Goal: Use online tool/utility: Utilize a website feature to perform a specific function

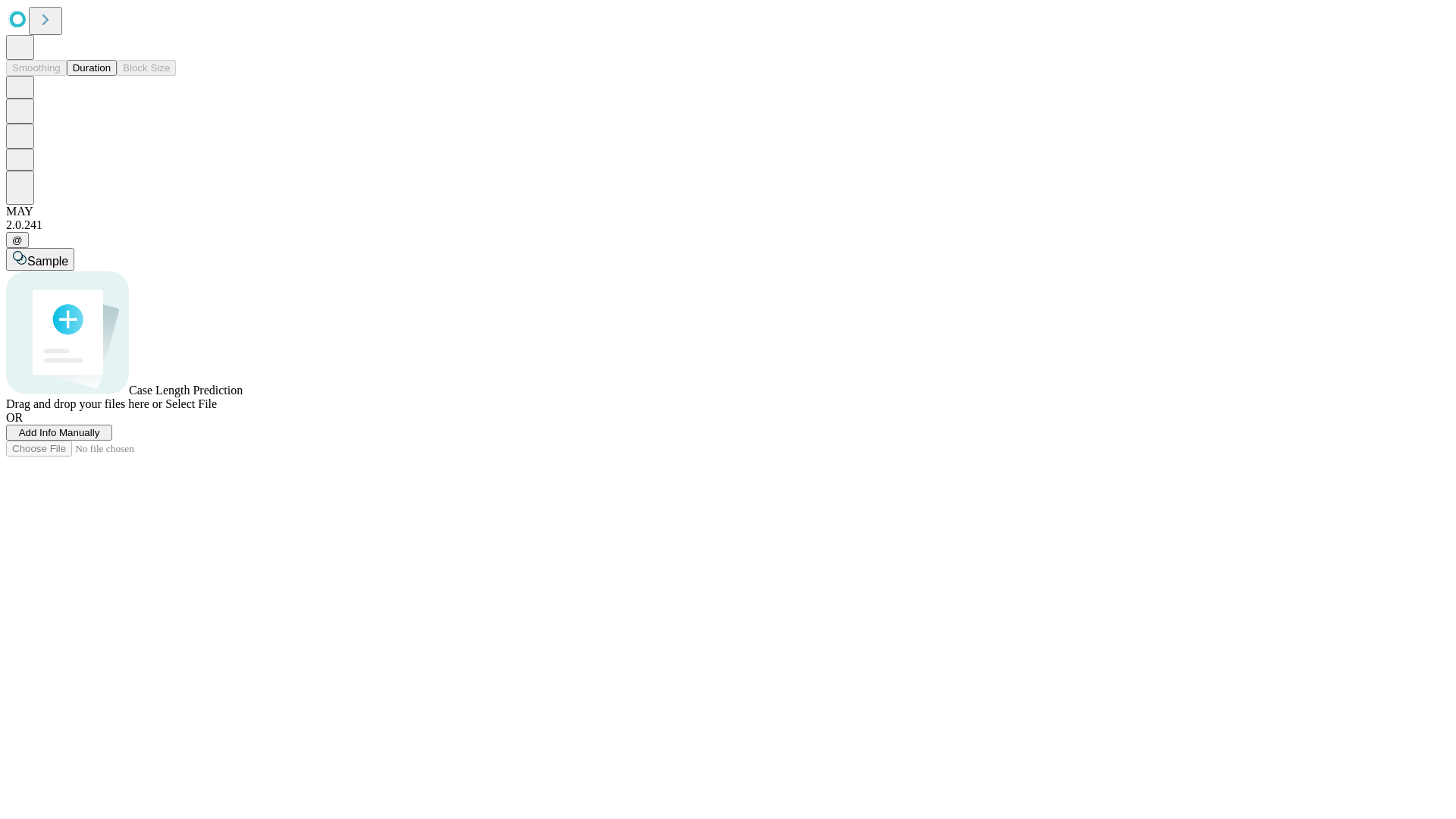
click at [111, 76] on button "Duration" at bounding box center [91, 68] width 50 height 16
click at [100, 438] on span "Add Info Manually" at bounding box center [59, 432] width 82 height 11
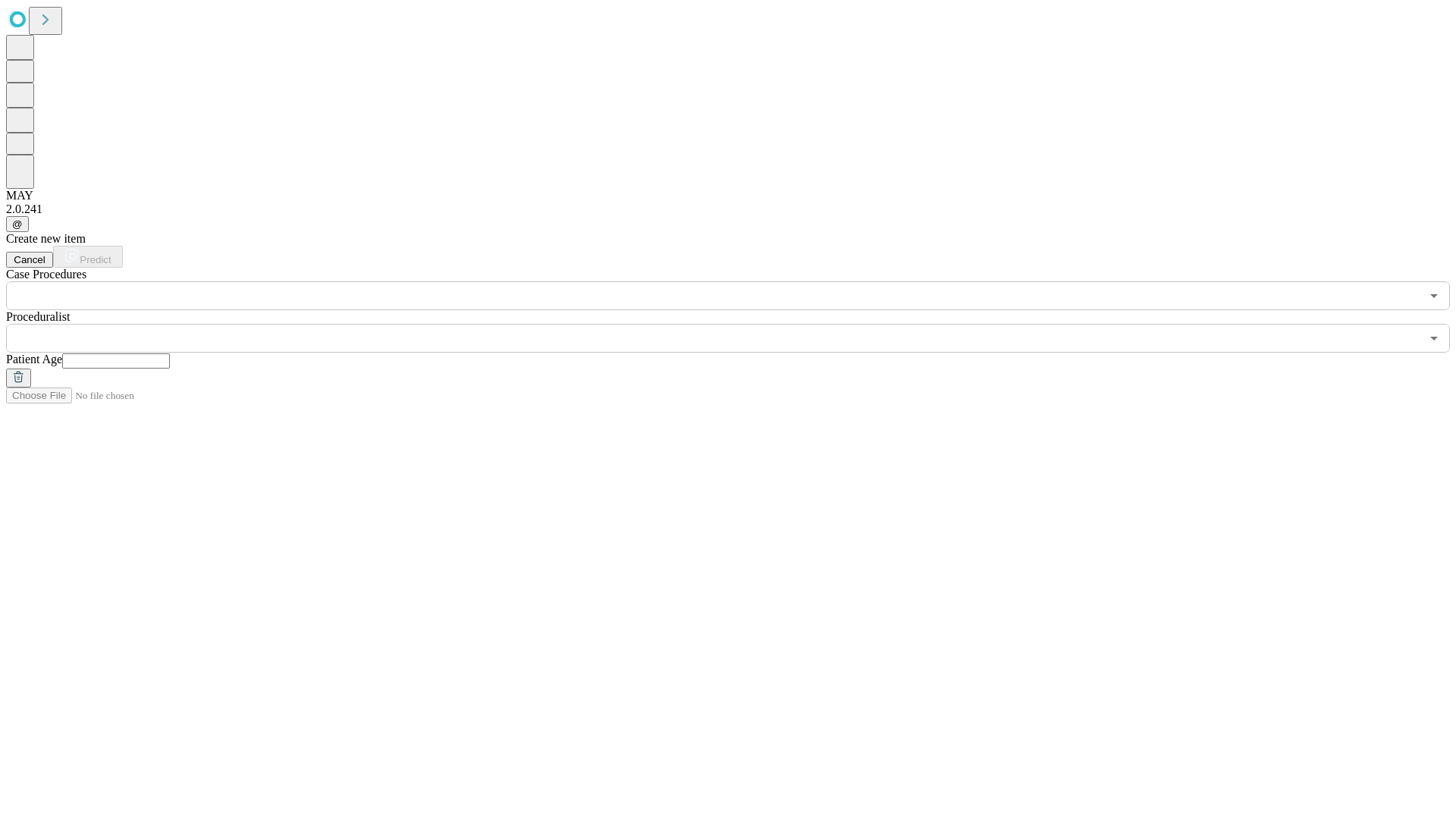
click at [170, 354] on input "text" at bounding box center [116, 361] width 108 height 15
type input "*"
click at [738, 324] on input "text" at bounding box center [713, 338] width 1414 height 28
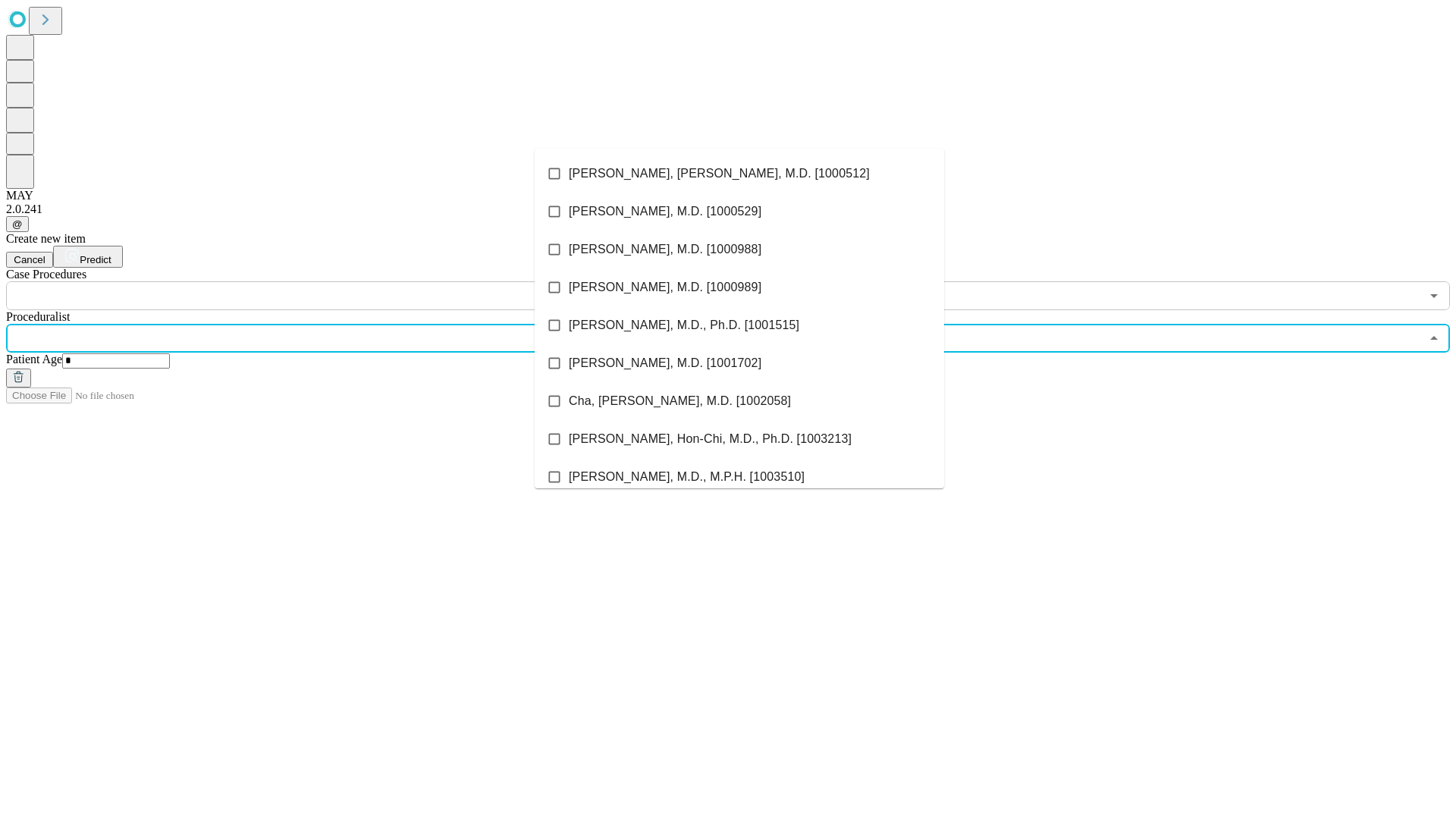
click at [739, 173] on li "[PERSON_NAME], [PERSON_NAME], M.D. [1000512]" at bounding box center [739, 173] width 409 height 38
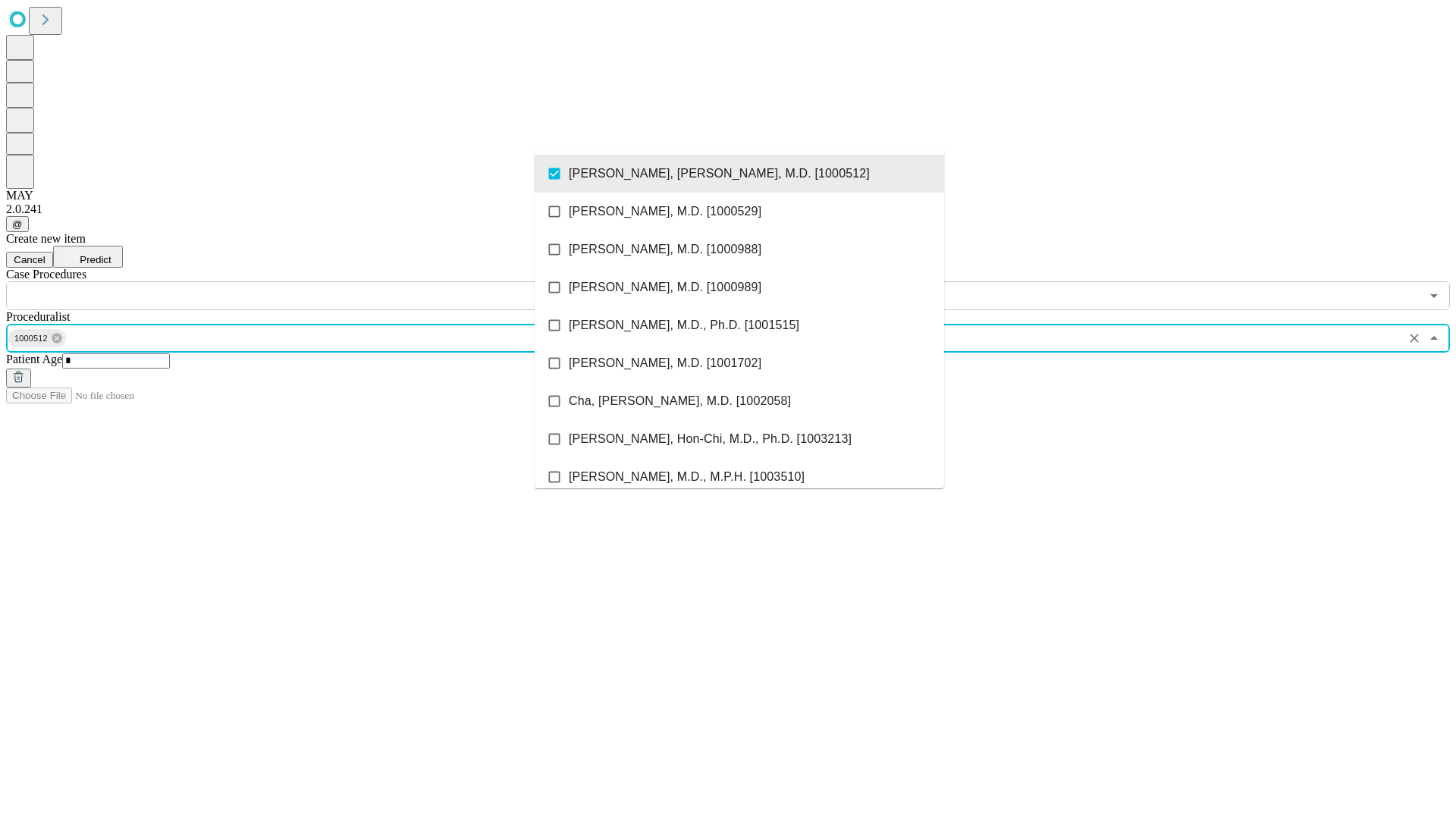
click at [318, 281] on input "text" at bounding box center [713, 295] width 1414 height 28
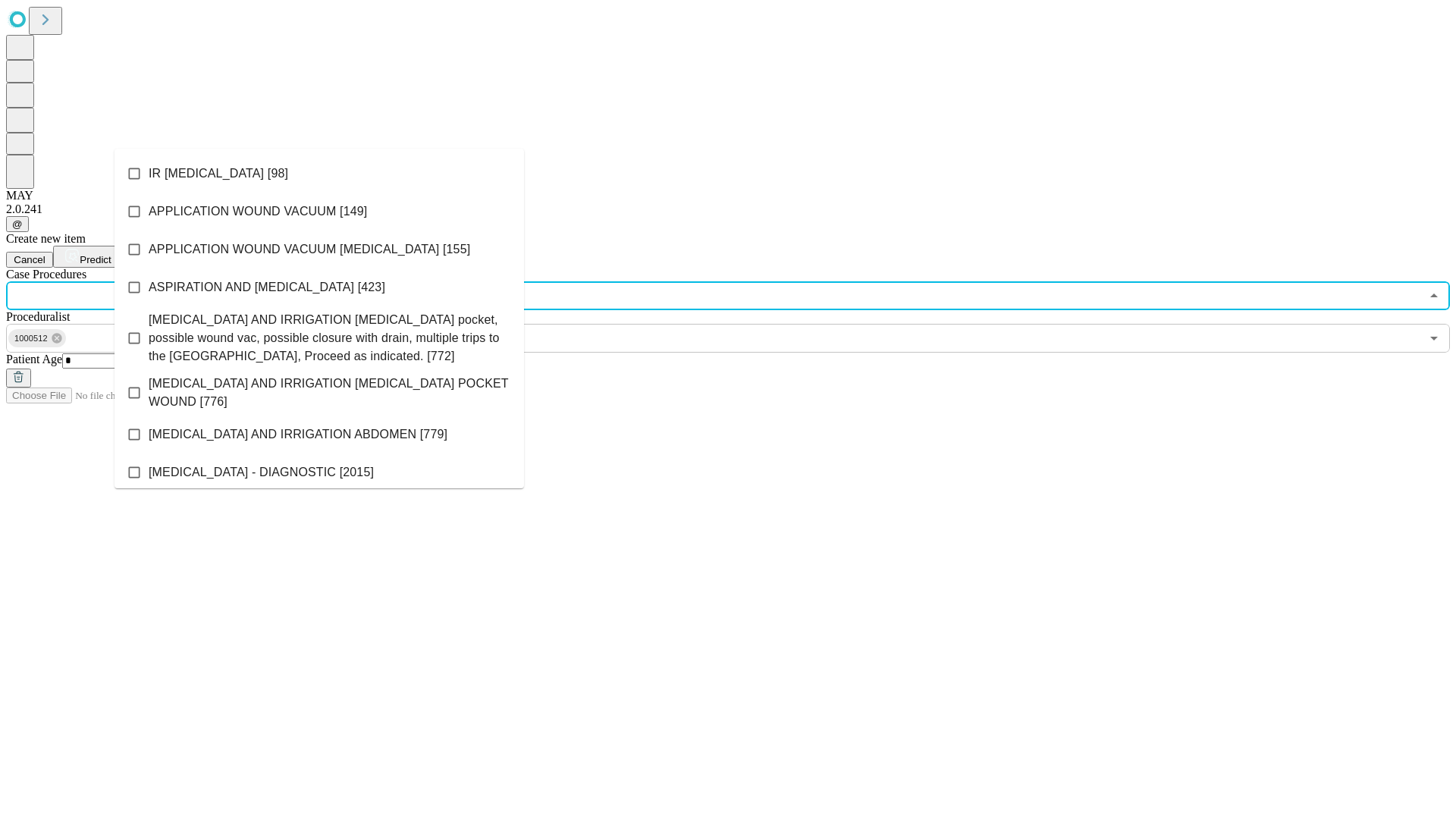
click at [319, 173] on li "IR [MEDICAL_DATA] [98]" at bounding box center [319, 173] width 409 height 38
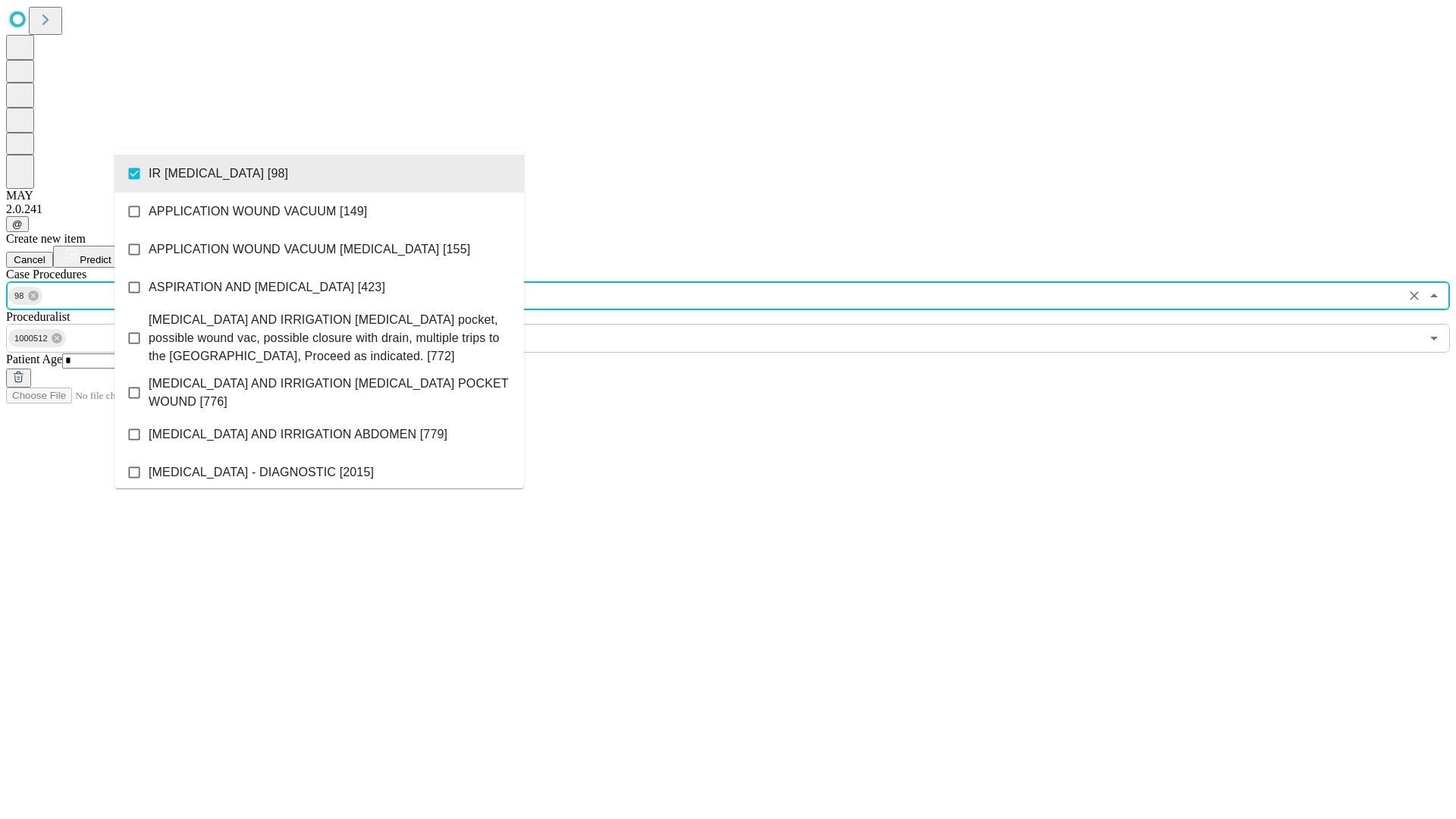
click at [111, 254] on span "Predict" at bounding box center [95, 260] width 31 height 11
